Goal: Task Accomplishment & Management: Complete application form

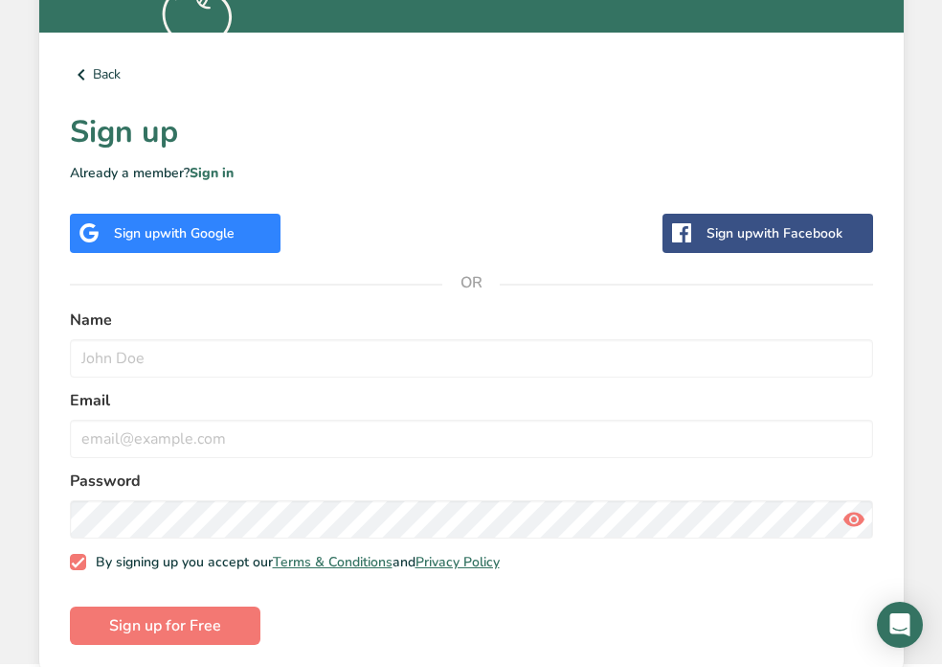
scroll to position [602, 0]
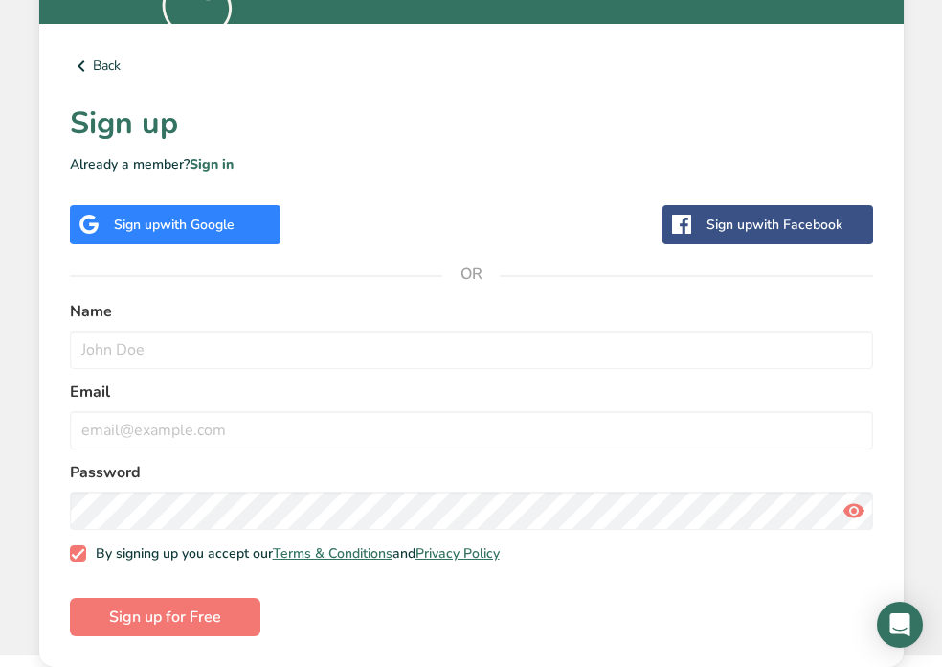
click at [211, 229] on span "with Google" at bounding box center [197, 224] width 75 height 18
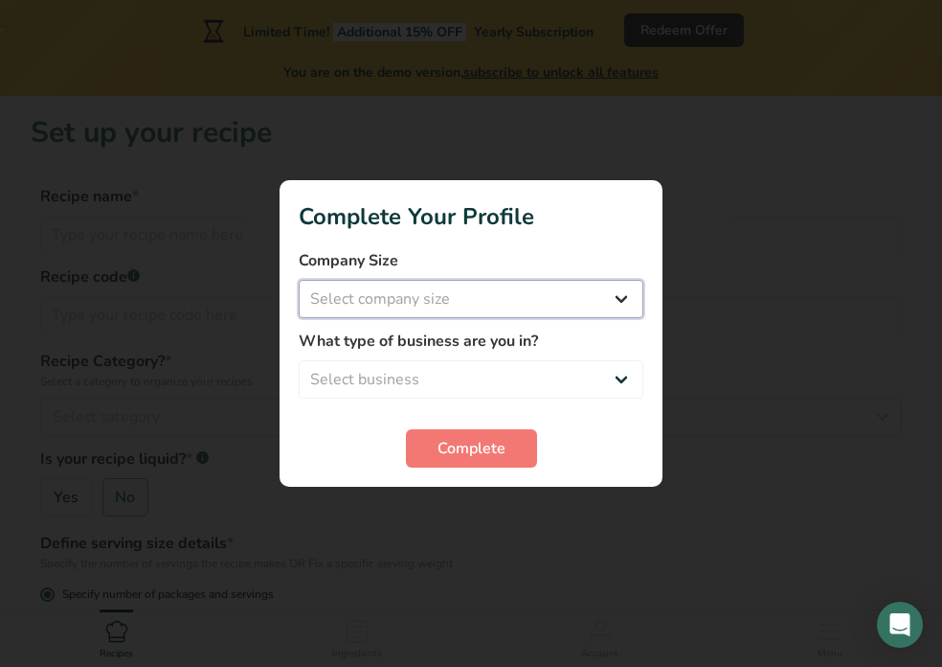
click at [486, 302] on select "Select company size Fewer than 10 Employees 10 to 50 Employees 51 to 500 Employ…" at bounding box center [471, 299] width 345 height 38
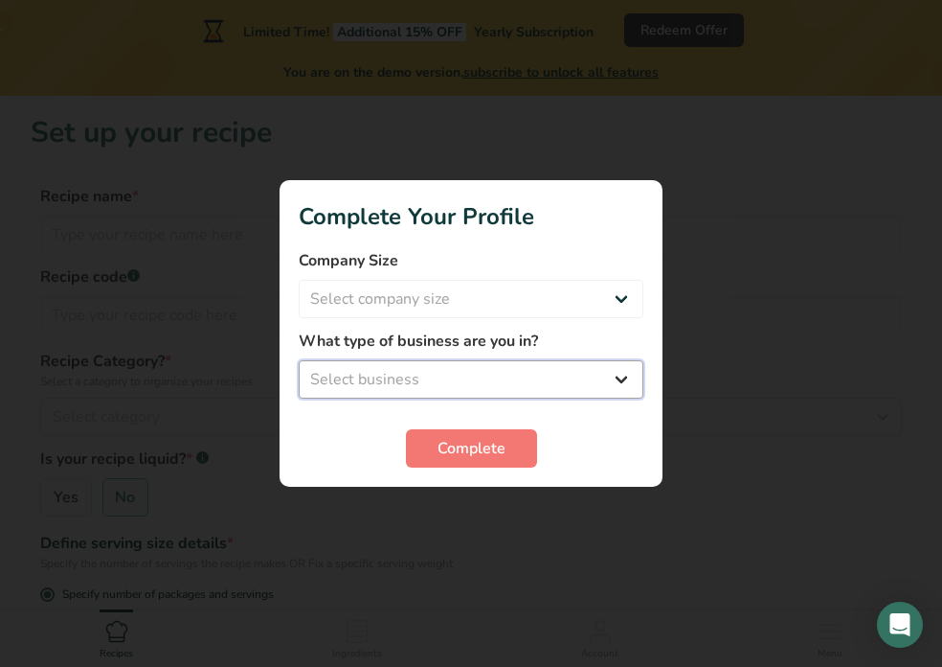
click at [519, 375] on select "Select business Packaged Food Manufacturer Restaurant & Cafe Bakery Meal Plans …" at bounding box center [471, 379] width 345 height 38
select select "8"
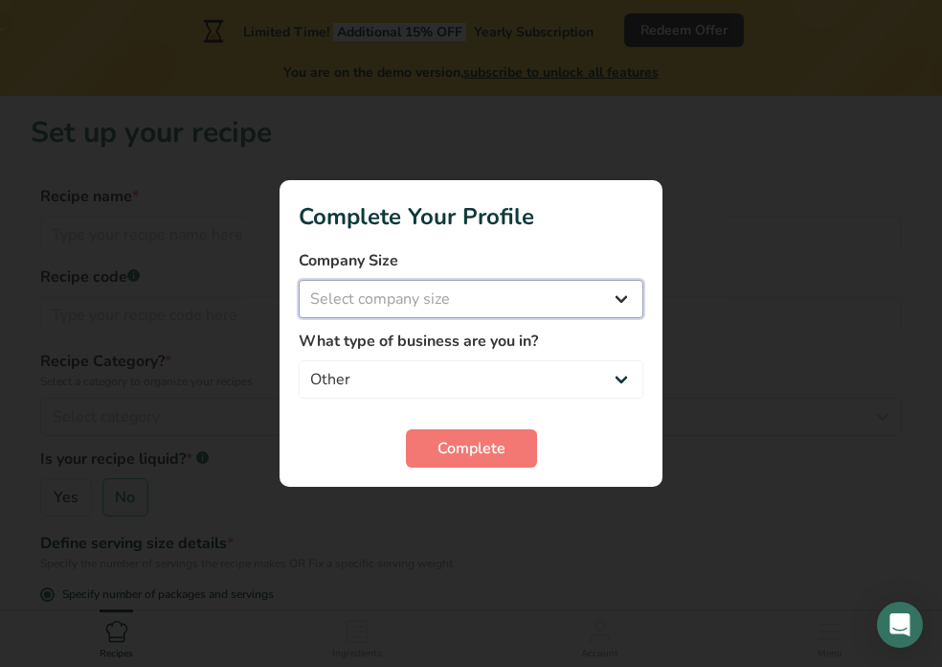
click at [408, 289] on select "Select company size Fewer than 10 Employees 10 to 50 Employees 51 to 500 Employ…" at bounding box center [471, 299] width 345 height 38
select select "1"
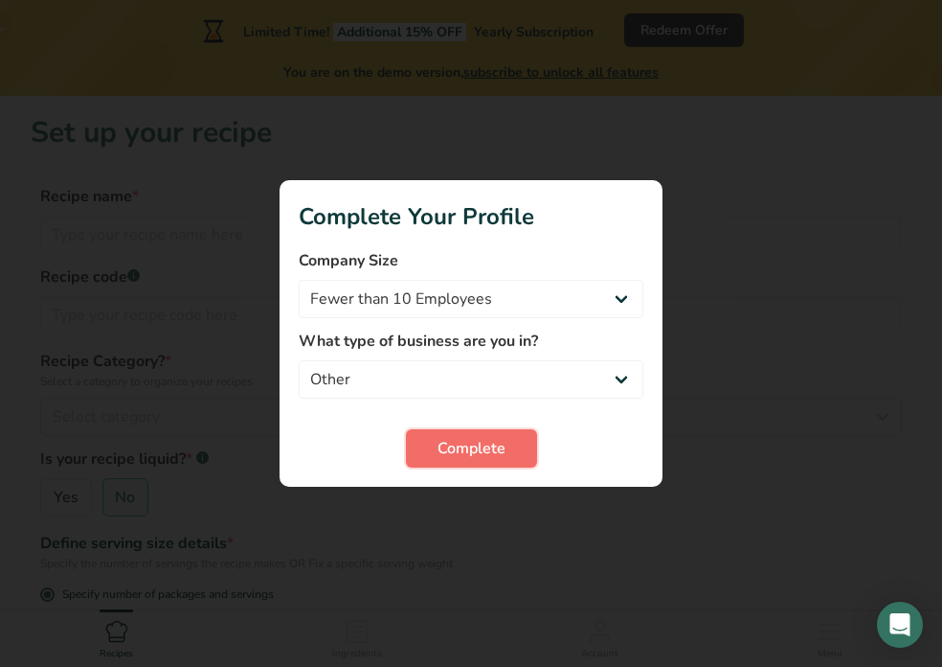
click at [453, 434] on button "Complete" at bounding box center [471, 448] width 131 height 38
